Goal: Task Accomplishment & Management: Manage account settings

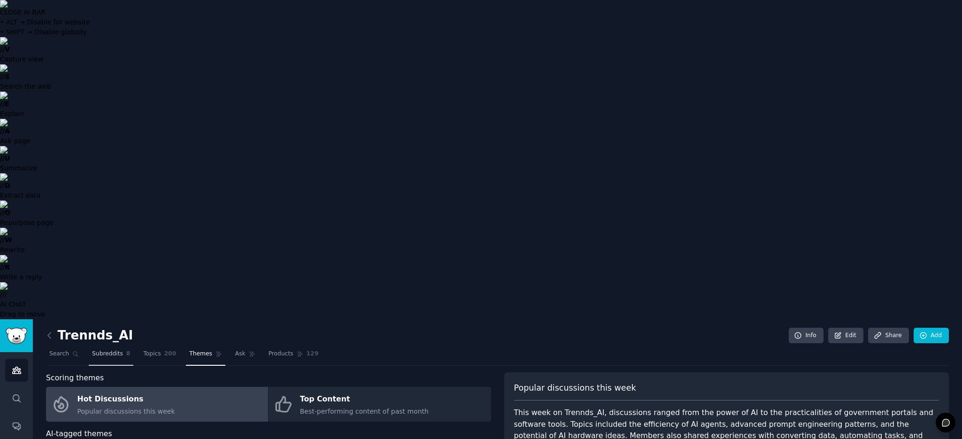
click at [97, 350] on span "Subreddits" at bounding box center [107, 354] width 31 height 8
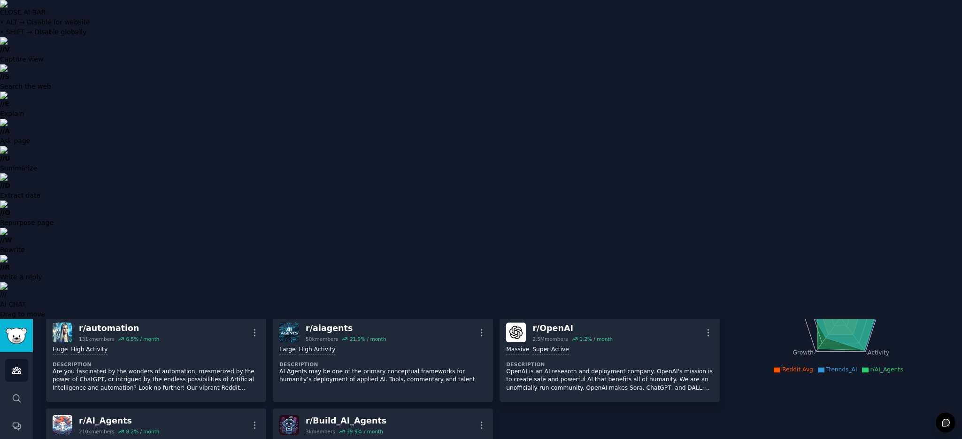
scroll to position [164, 0]
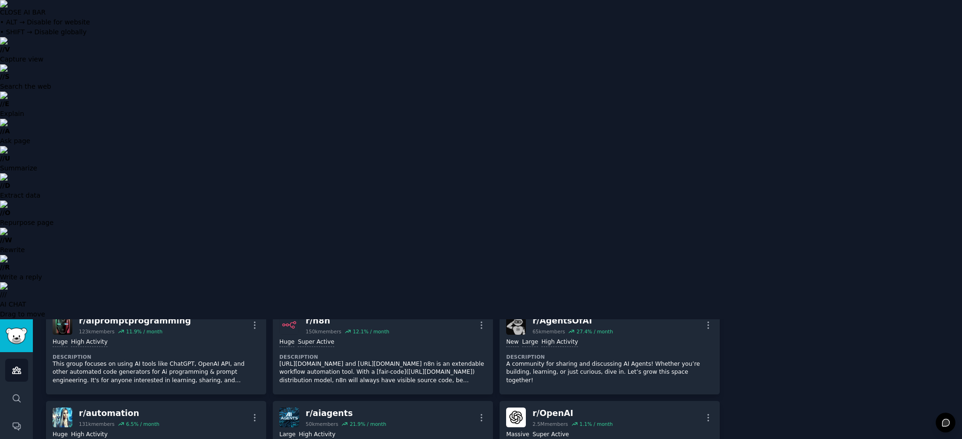
scroll to position [269, 0]
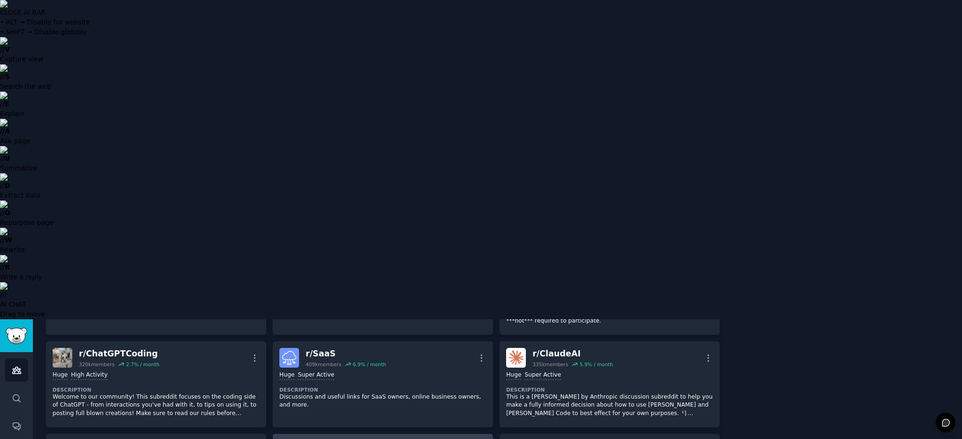
scroll to position [0, 0]
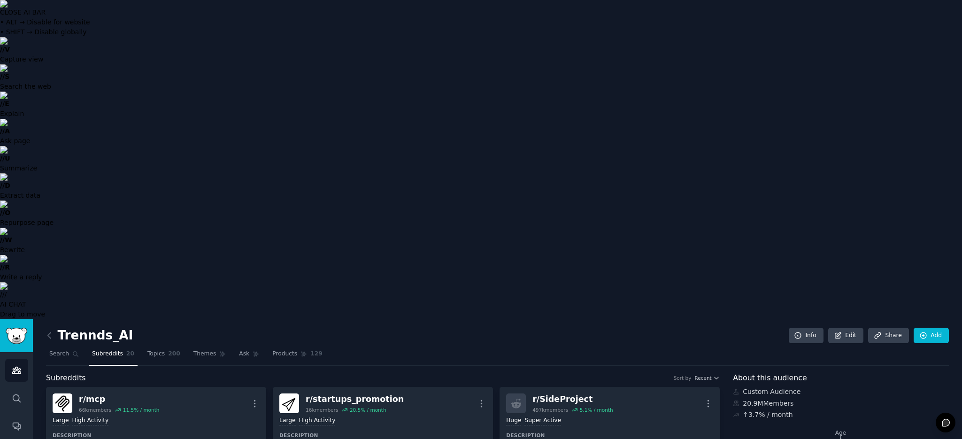
click at [88, 328] on h2 "Trennds_AI" at bounding box center [89, 335] width 87 height 15
click at [90, 328] on h2 "Trennds_AI" at bounding box center [89, 335] width 87 height 15
click at [939, 328] on link "Add" at bounding box center [930, 336] width 35 height 16
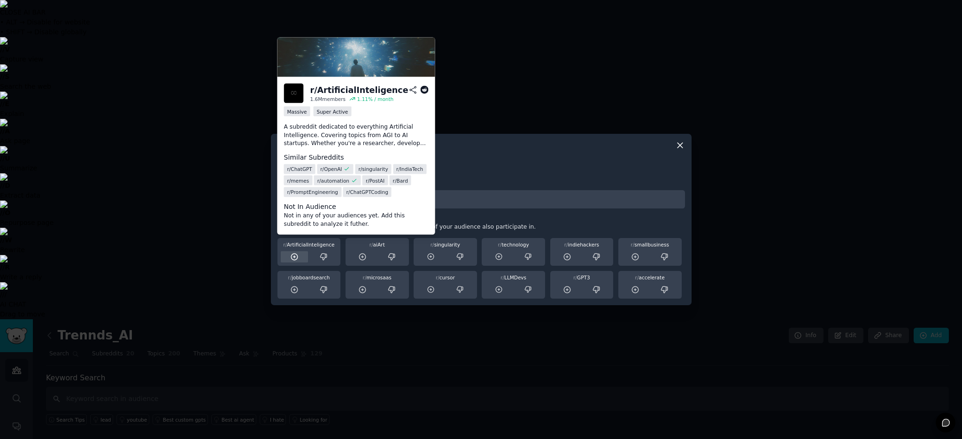
click at [296, 257] on icon at bounding box center [294, 256] width 8 height 8
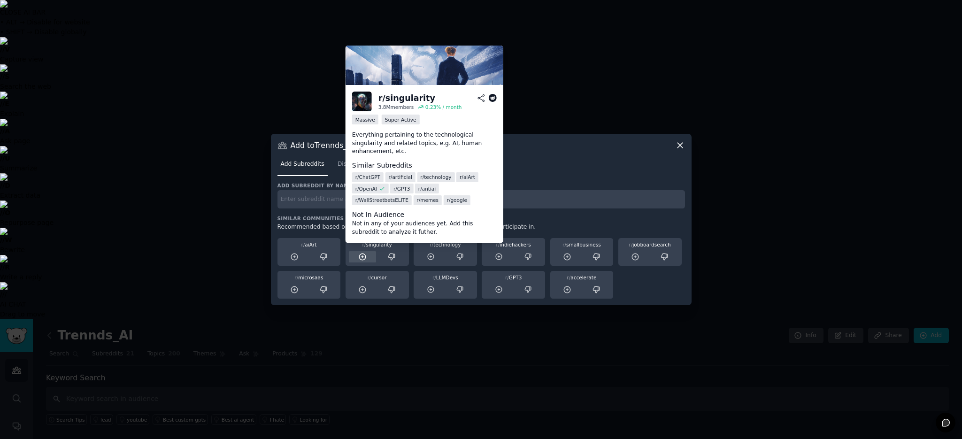
click at [364, 255] on icon at bounding box center [362, 256] width 8 height 8
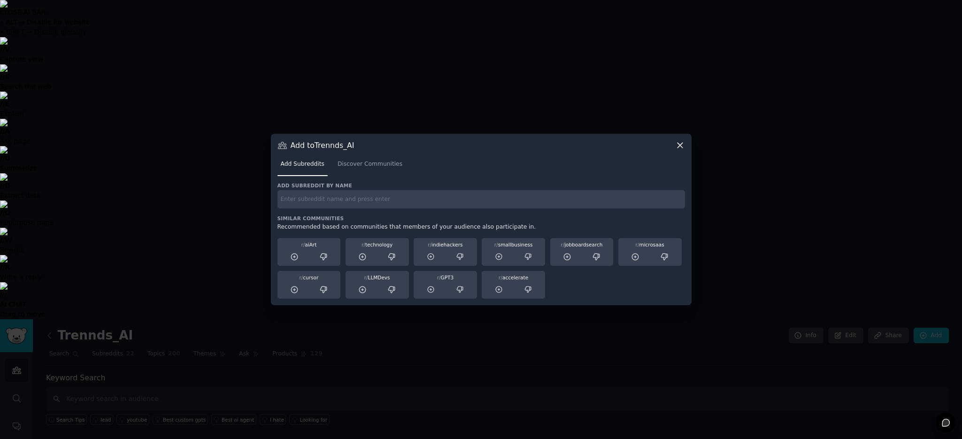
click at [364, 255] on icon at bounding box center [362, 256] width 8 height 8
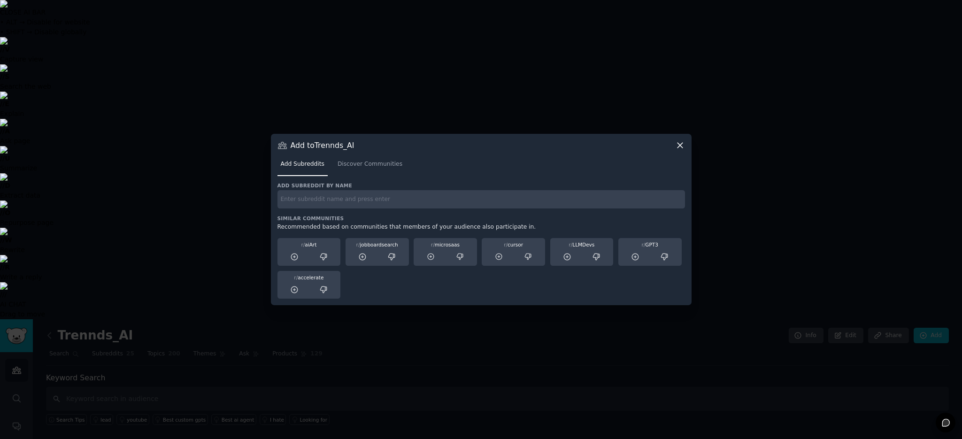
click at [364, 255] on icon at bounding box center [362, 256] width 8 height 8
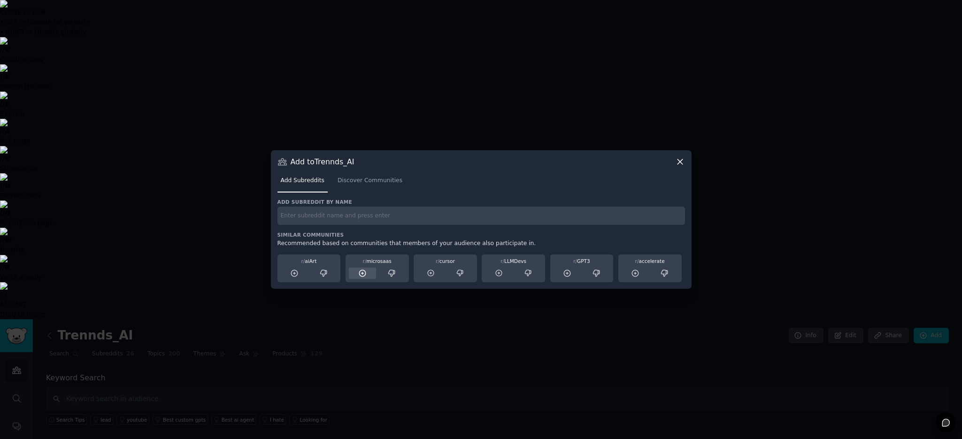
click at [364, 272] on icon at bounding box center [362, 273] width 8 height 8
click at [363, 273] on icon at bounding box center [362, 273] width 6 height 6
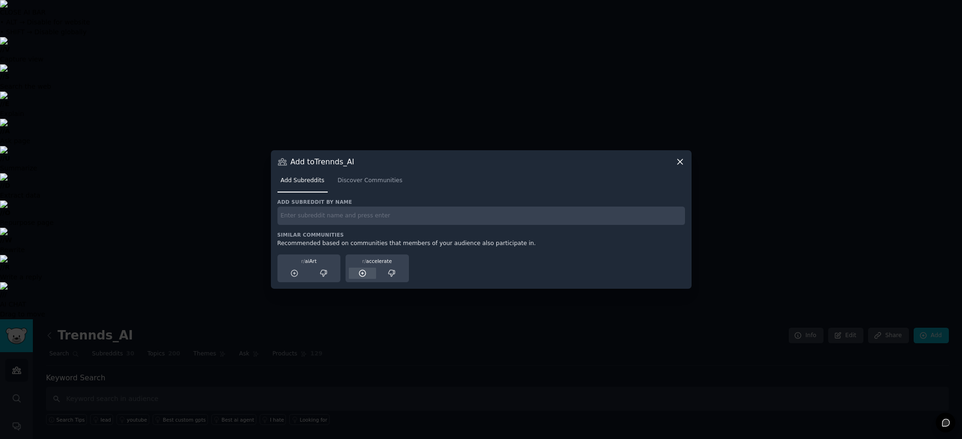
click at [361, 273] on icon at bounding box center [362, 273] width 6 height 6
click at [358, 180] on span "Discover Communities" at bounding box center [369, 180] width 65 height 8
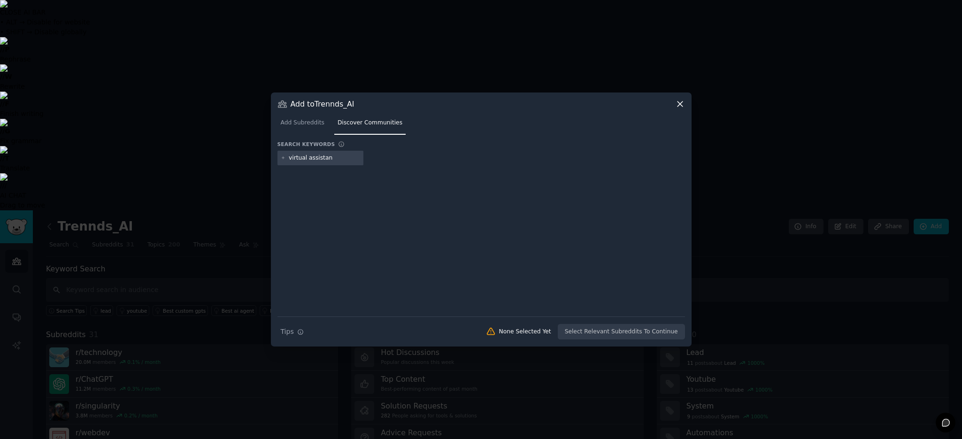
type input "virtual assistant"
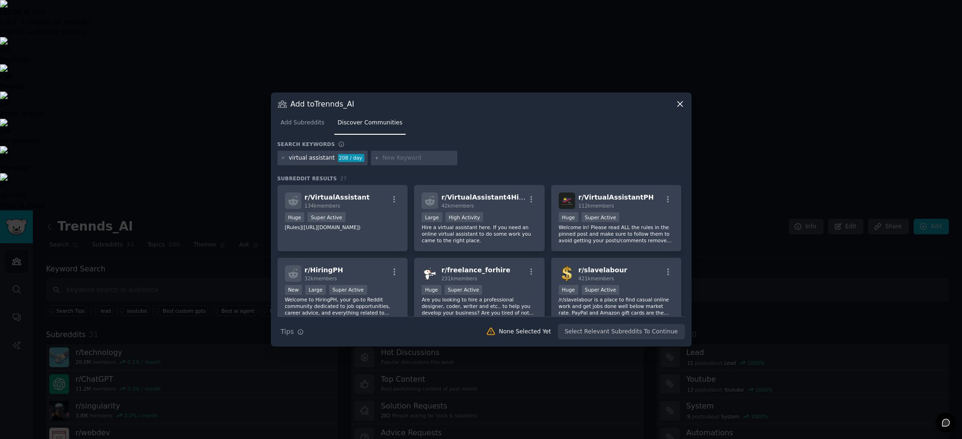
click at [299, 160] on div "virtual assistant" at bounding box center [312, 158] width 46 height 8
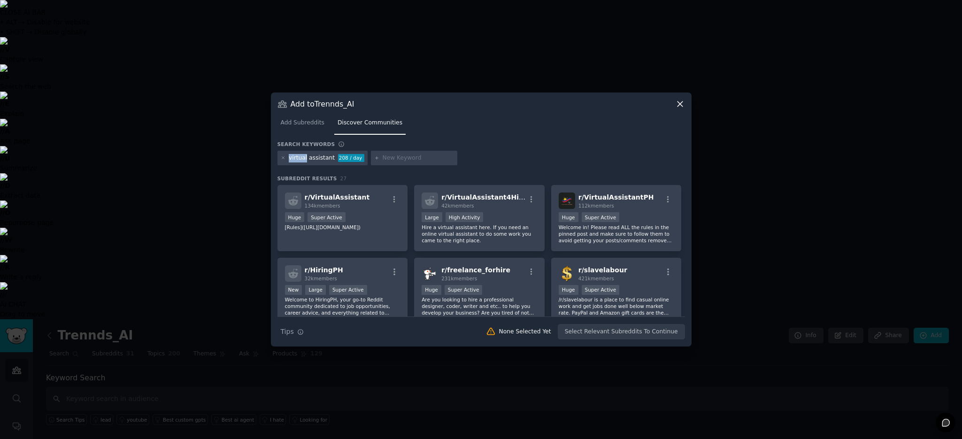
click at [299, 160] on div "virtual assistant" at bounding box center [312, 158] width 46 height 8
click at [283, 157] on icon at bounding box center [283, 157] width 5 height 5
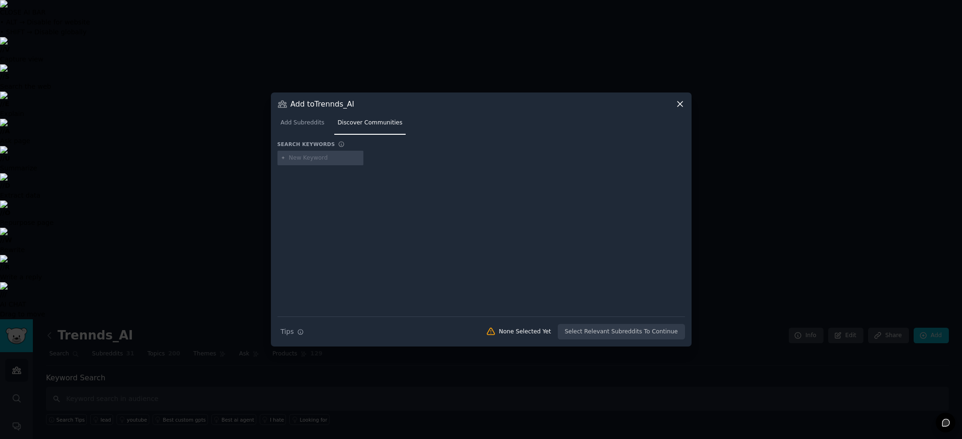
click at [299, 160] on input "text" at bounding box center [324, 158] width 71 height 8
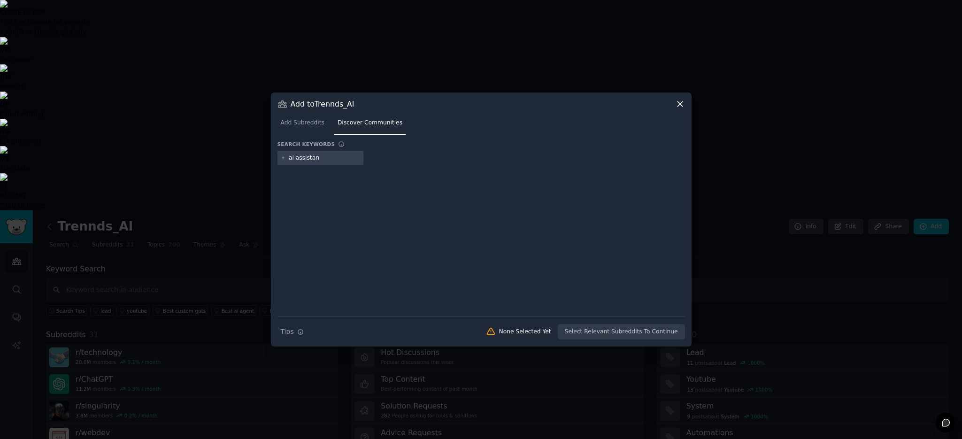
type input "ai assistant"
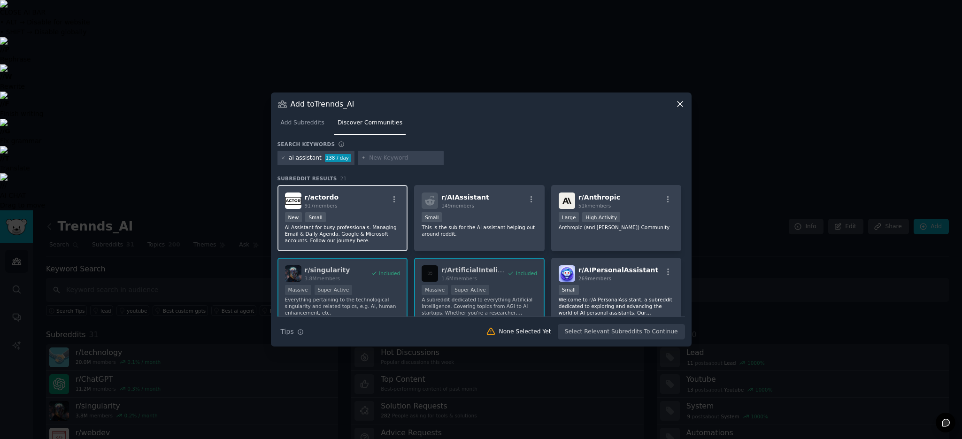
click at [307, 229] on p "AI Assistant for busy professionals. Managing Email & Daily Agenda. Google & Mi…" at bounding box center [342, 234] width 115 height 20
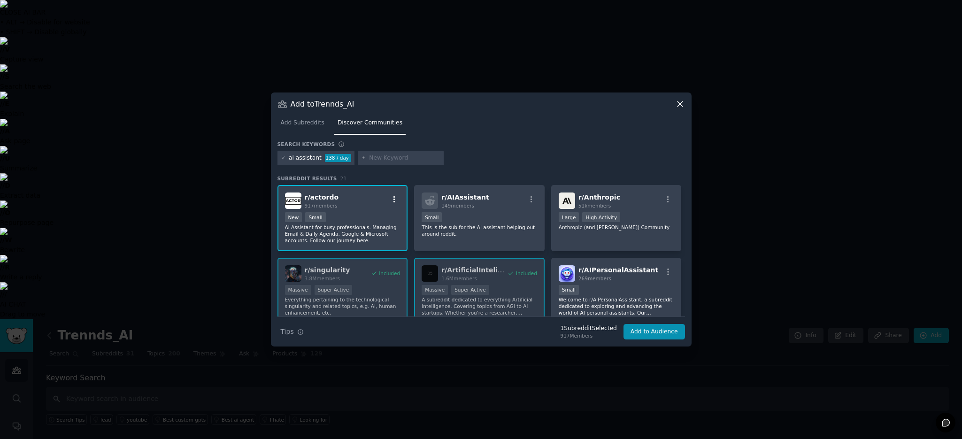
click at [393, 199] on icon "button" at bounding box center [394, 199] width 2 height 7
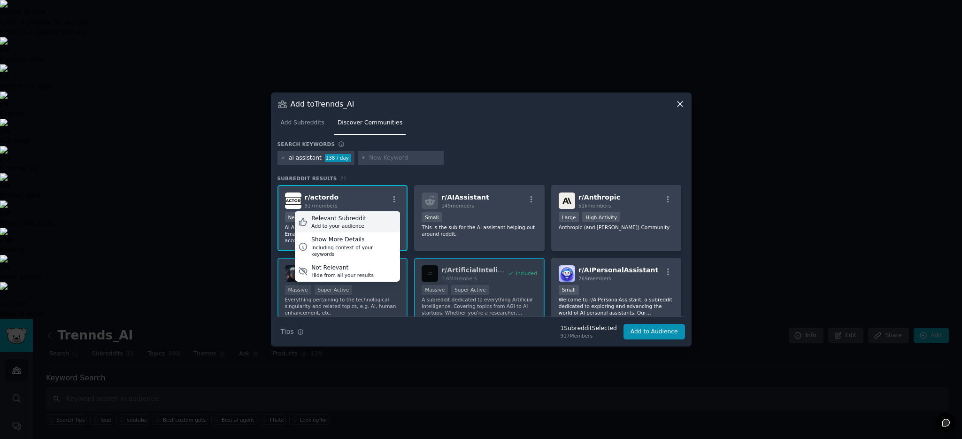
click at [354, 222] on div "Add to your audience" at bounding box center [338, 225] width 55 height 7
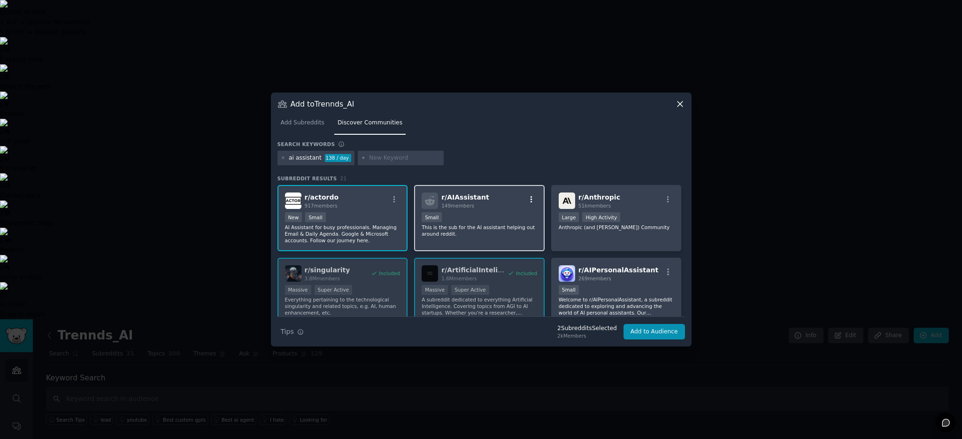
click at [527, 199] on icon "button" at bounding box center [531, 199] width 8 height 8
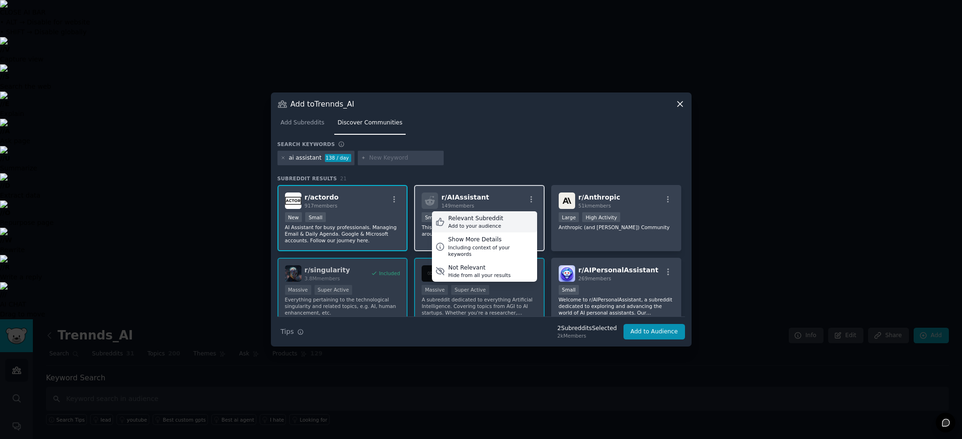
click at [488, 223] on div "Add to your audience" at bounding box center [475, 225] width 55 height 7
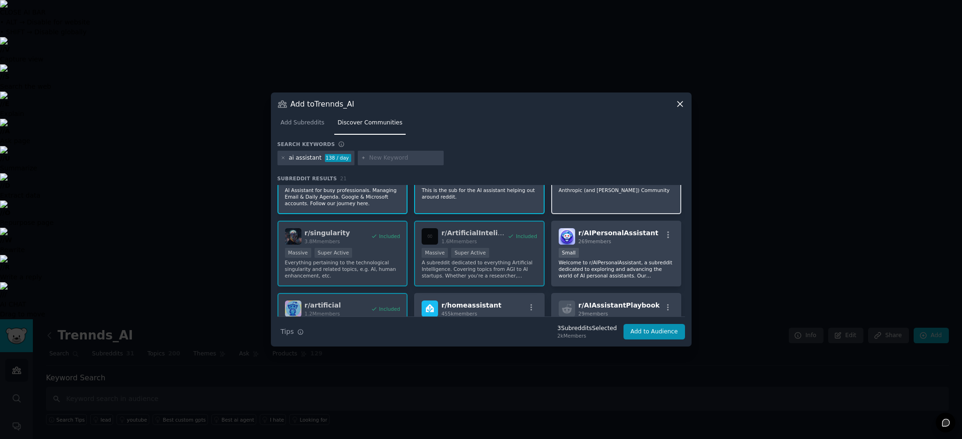
scroll to position [41, 0]
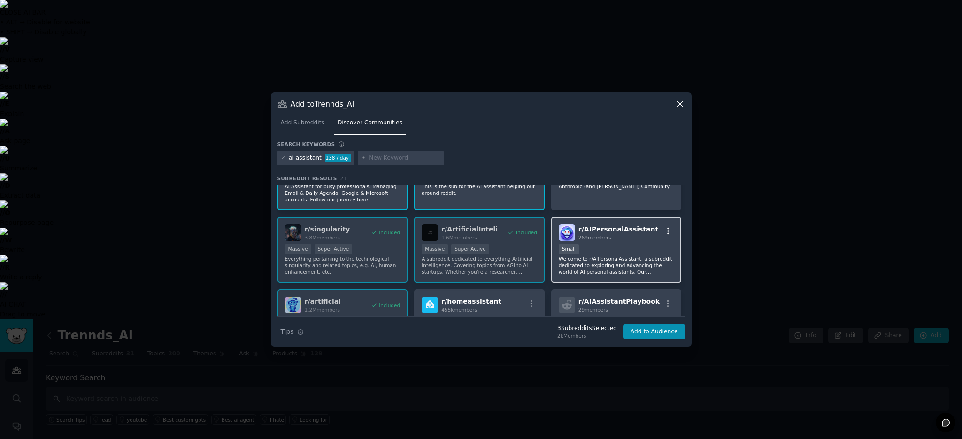
click at [667, 231] on icon "button" at bounding box center [668, 231] width 8 height 8
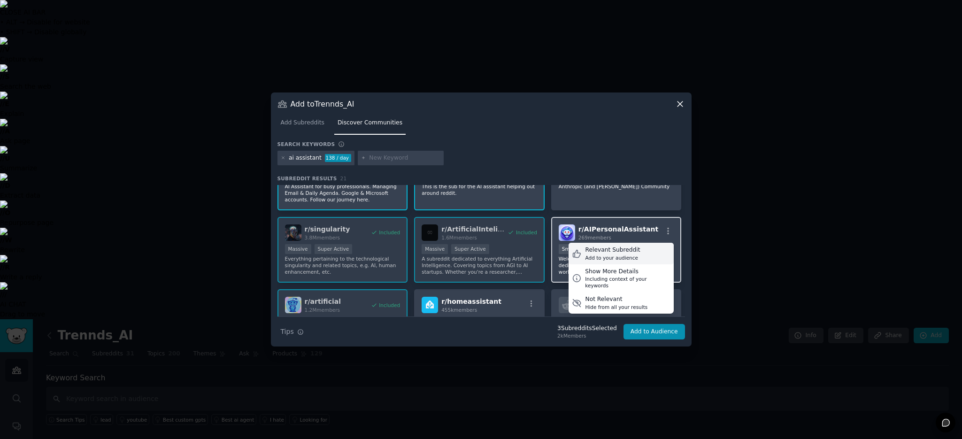
click at [631, 255] on div "Add to your audience" at bounding box center [612, 257] width 55 height 7
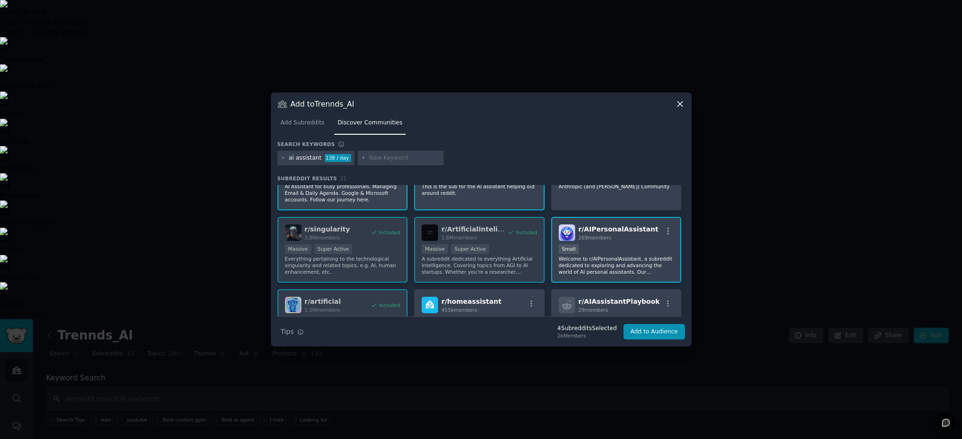
scroll to position [0, 0]
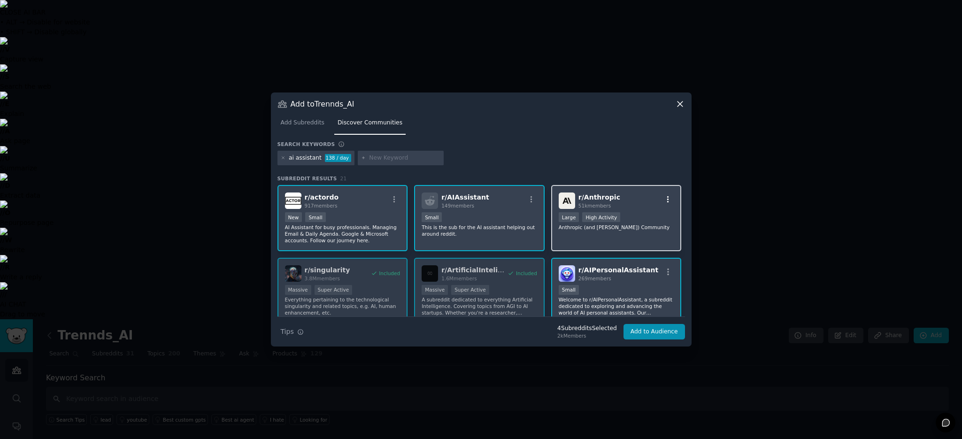
click at [667, 202] on icon "button" at bounding box center [668, 199] width 2 height 7
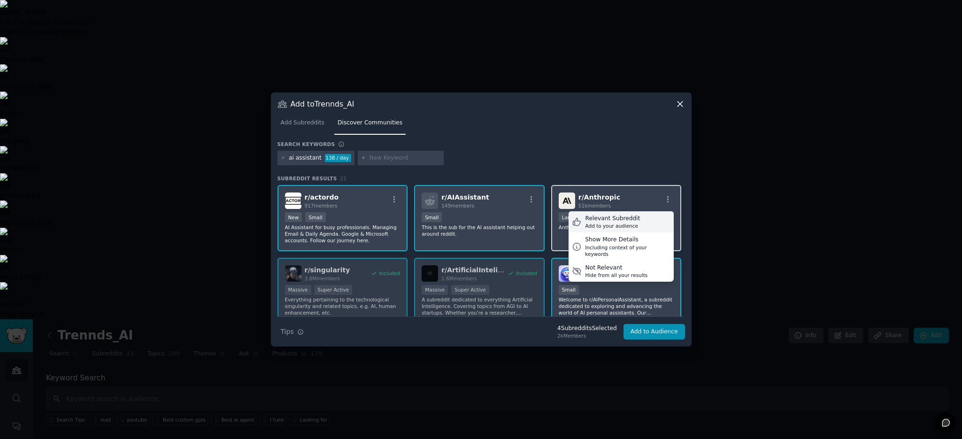
click at [627, 226] on div "Add to your audience" at bounding box center [612, 225] width 55 height 7
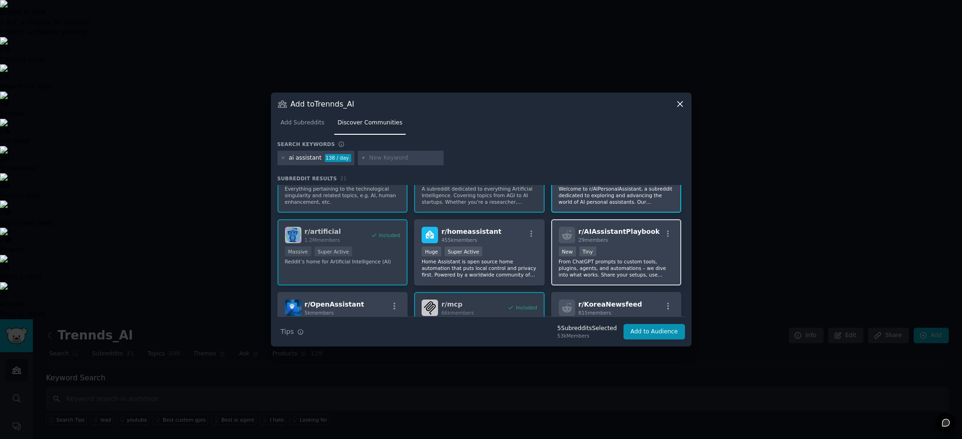
scroll to position [112, 0]
click at [668, 234] on icon "button" at bounding box center [668, 233] width 8 height 8
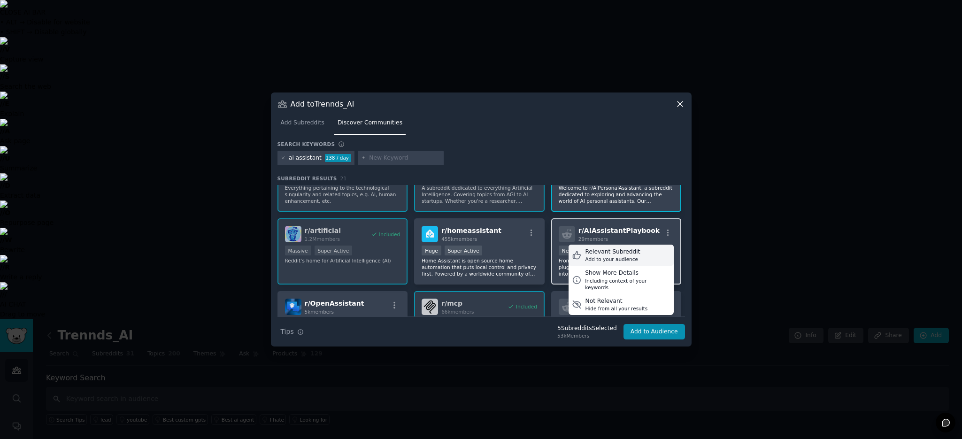
click at [605, 251] on div "Relevant Subreddit" at bounding box center [612, 252] width 55 height 8
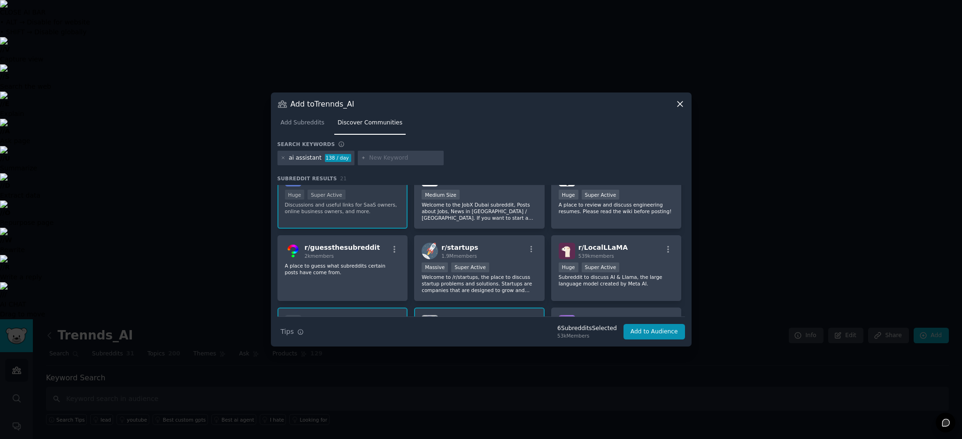
scroll to position [313, 0]
click at [532, 248] on icon "button" at bounding box center [531, 249] width 8 height 8
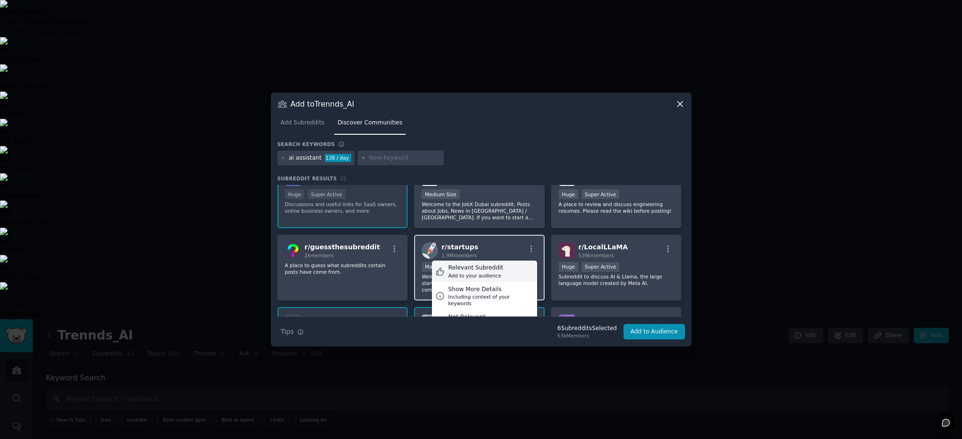
click at [495, 271] on div "Relevant Subreddit" at bounding box center [475, 268] width 55 height 8
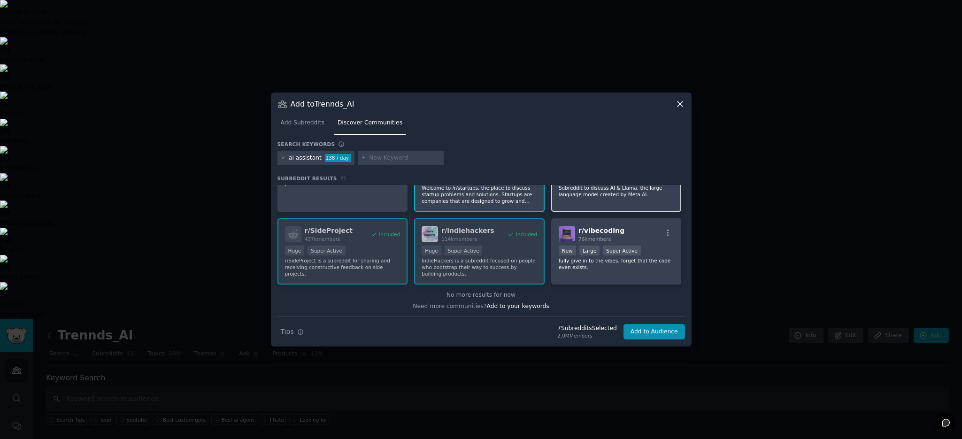
scroll to position [402, 0]
click at [667, 231] on icon "button" at bounding box center [668, 232] width 2 height 7
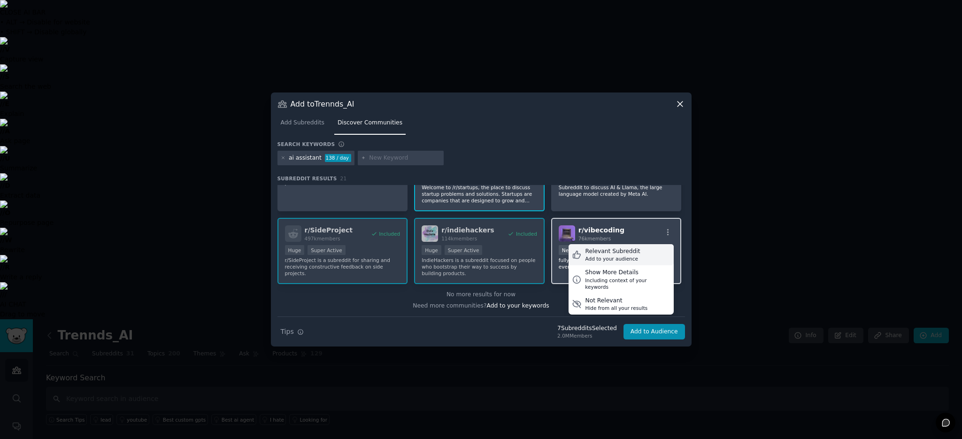
click at [627, 253] on div "Relevant Subreddit" at bounding box center [612, 251] width 55 height 8
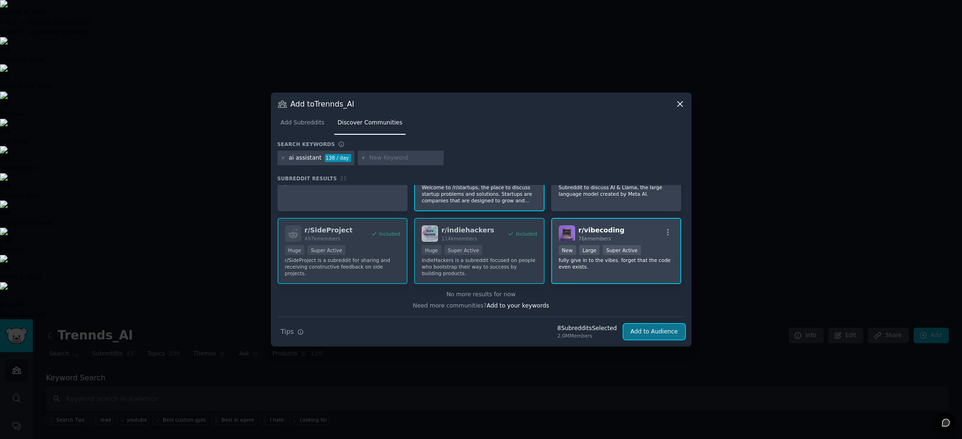
click at [646, 333] on button "Add to Audience" at bounding box center [653, 332] width 61 height 16
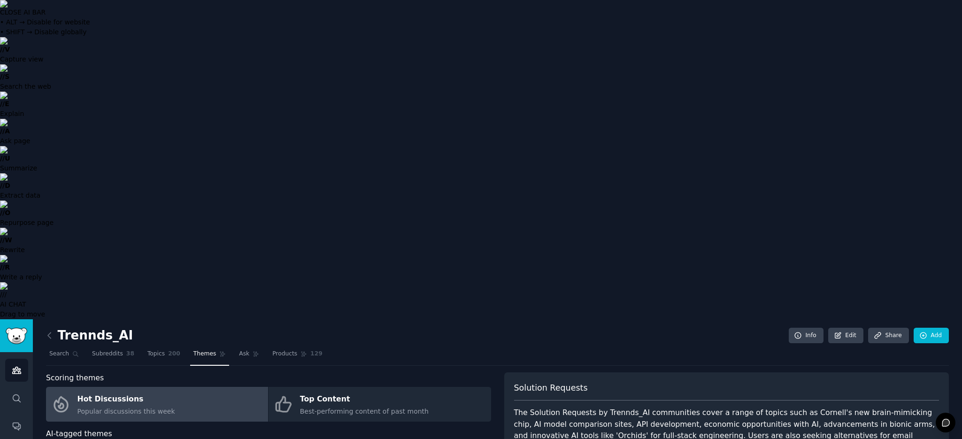
click at [81, 407] on span "Popular discussions this week" at bounding box center [126, 411] width 98 height 8
click at [279, 350] on span "Products" at bounding box center [284, 354] width 25 height 8
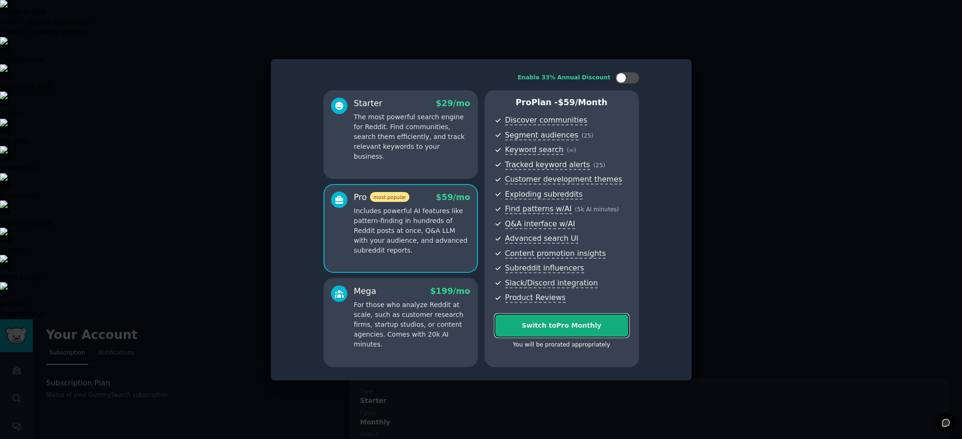
click at [555, 326] on div "Switch to Pro Monthly" at bounding box center [562, 326] width 134 height 10
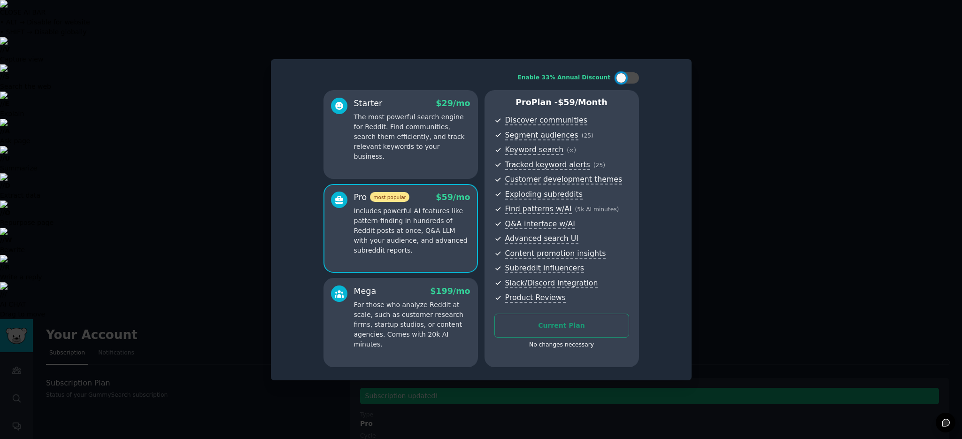
click at [216, 213] on div at bounding box center [481, 219] width 962 height 439
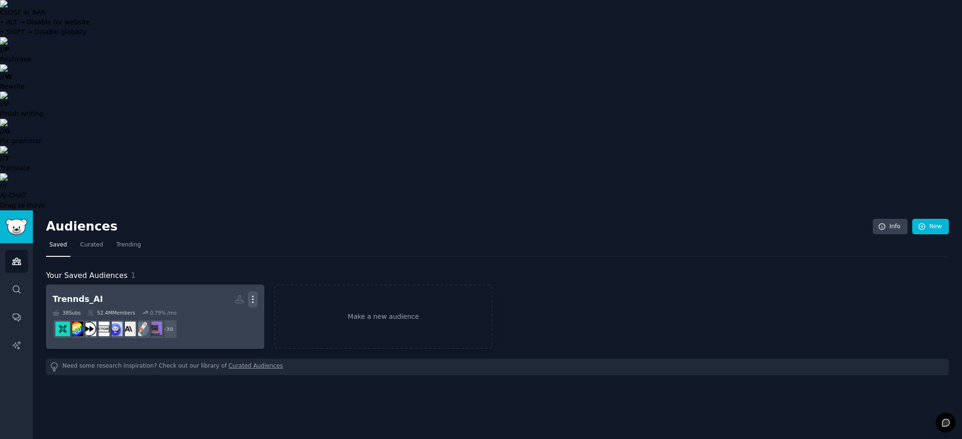
click at [252, 296] on icon "button" at bounding box center [252, 299] width 1 height 7
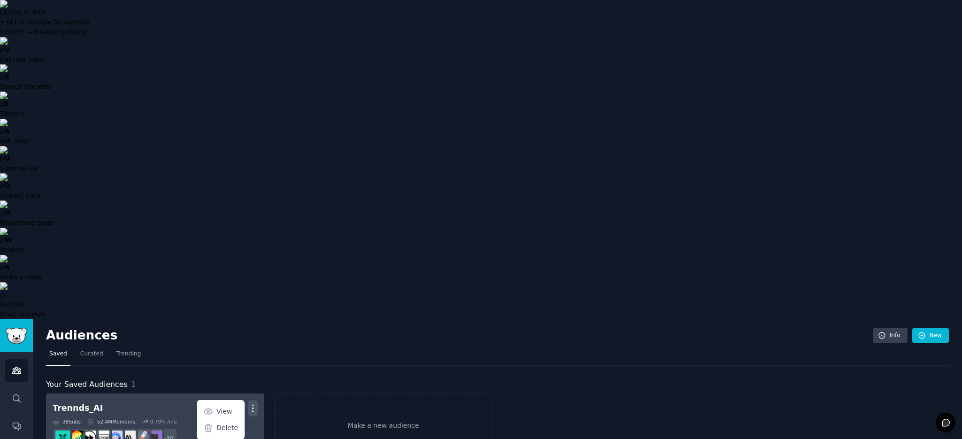
click at [78, 402] on div "Trennds_AI" at bounding box center [78, 408] width 50 height 12
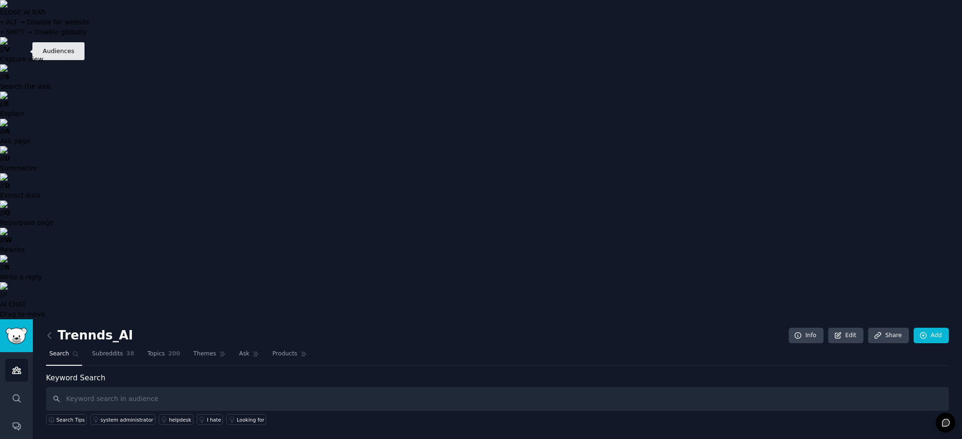
click at [15, 367] on icon "Sidebar" at bounding box center [16, 370] width 8 height 7
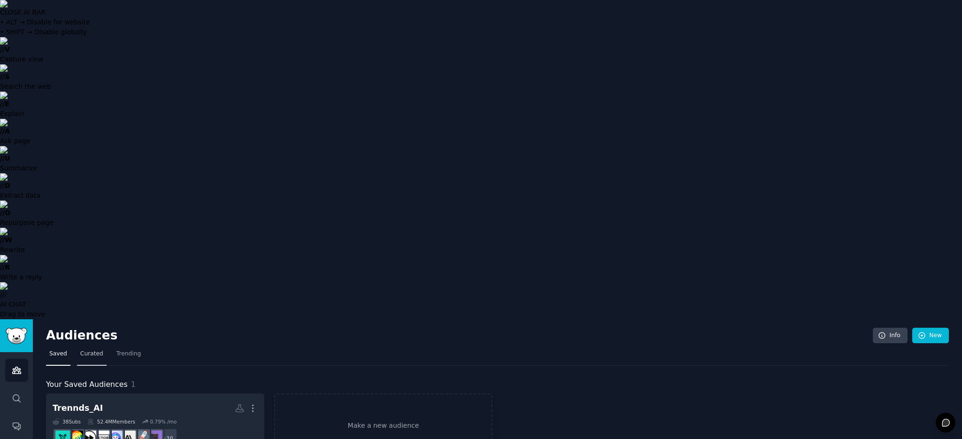
click at [89, 350] on span "Curated" at bounding box center [91, 354] width 23 height 8
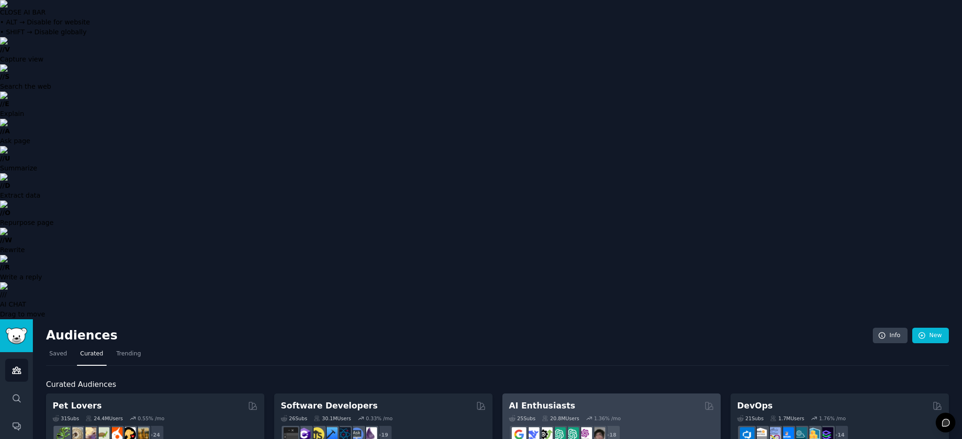
click at [639, 425] on div "+ 18" at bounding box center [611, 435] width 205 height 20
